Goal: Task Accomplishment & Management: Manage account settings

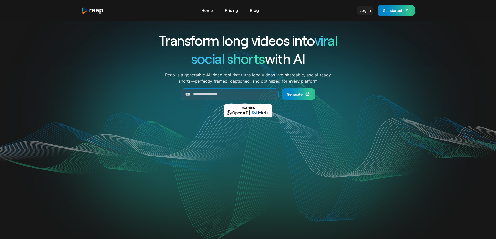
click at [361, 10] on link "Log in" at bounding box center [364, 10] width 17 height 8
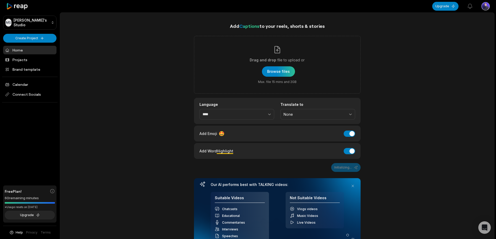
click at [96, 67] on div "Add Captions to your reels, shorts & stories Drag and drop file to upload or Br…" at bounding box center [277, 156] width 434 height 268
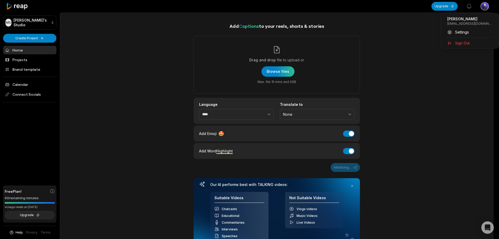
click at [488, 3] on html "MS Marc's Studio Create Project Home Projects Brand template Calendar Connect S…" at bounding box center [249, 119] width 499 height 239
click at [461, 32] on span "Settings" at bounding box center [462, 31] width 14 height 5
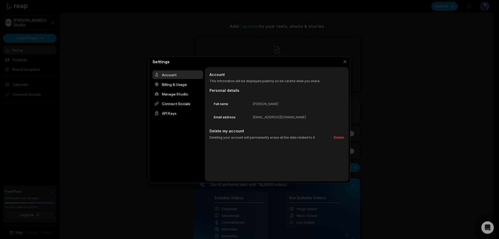
click at [389, 52] on div at bounding box center [249, 119] width 499 height 239
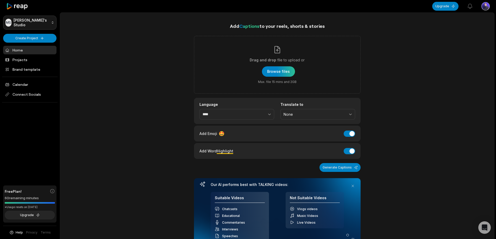
click at [31, 21] on html "MS Marc's Studio Create Project Home Projects Brand template Calendar Connect S…" at bounding box center [248, 119] width 496 height 239
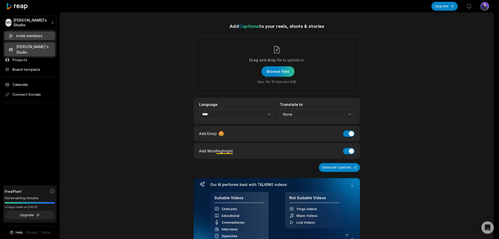
click at [29, 36] on div "Invite members" at bounding box center [29, 35] width 51 height 9
